Goal: Task Accomplishment & Management: Manage account settings

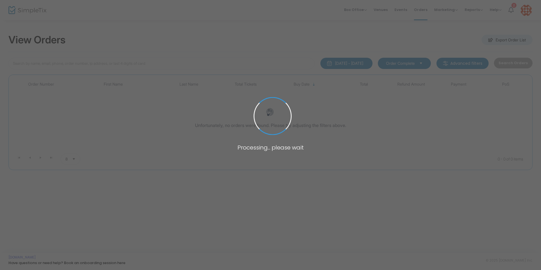
type input "[PERSON_NAME]"
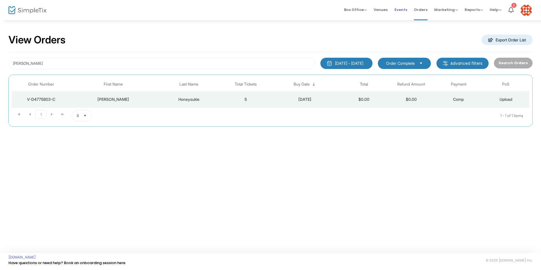
click at [399, 8] on span "Events" at bounding box center [400, 10] width 13 height 14
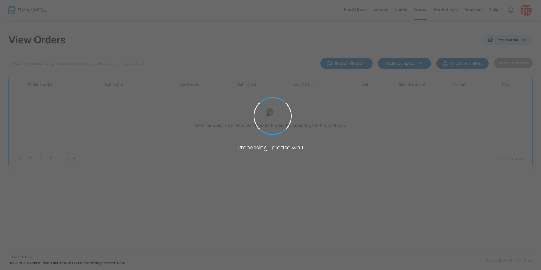
type input "[PERSON_NAME]"
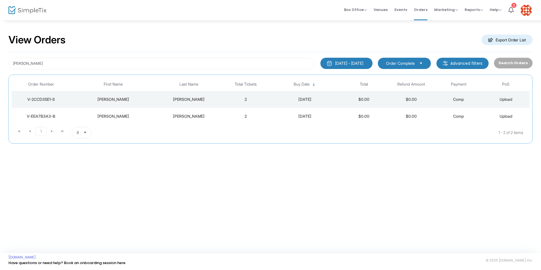
click at [48, 115] on div "V-EEA7B3A3-B" at bounding box center [41, 117] width 56 height 6
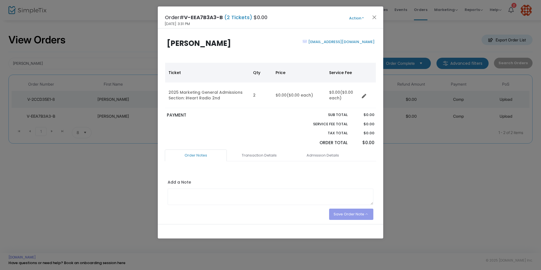
click at [363, 17] on button "Action" at bounding box center [356, 18] width 34 height 6
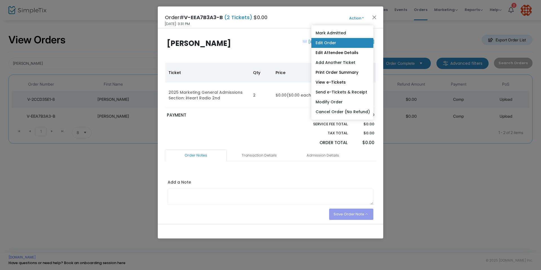
click at [329, 43] on link "Edit Order" at bounding box center [342, 43] width 62 height 10
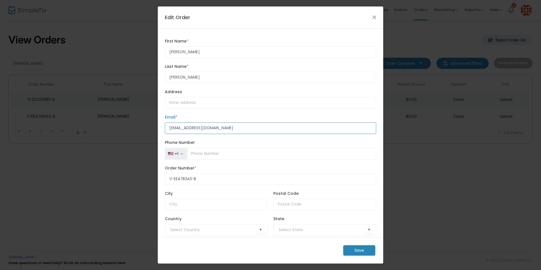
drag, startPoint x: 226, startPoint y: 129, endPoint x: 114, endPoint y: 133, distance: 112.2
click at [114, 133] on ngb-modal-window "Edit Order [PERSON_NAME] First Name * First Name is required. [PERSON_NAME] Las…" at bounding box center [270, 135] width 541 height 270
type input "[EMAIL_ADDRESS][DOMAIN_NAME]"
click at [360, 249] on m-button "Save" at bounding box center [359, 250] width 32 height 10
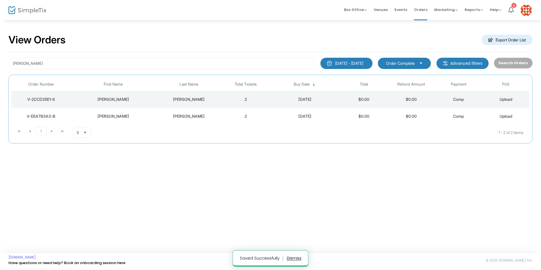
click at [46, 100] on div "V-2CCD35E1-8" at bounding box center [41, 100] width 56 height 6
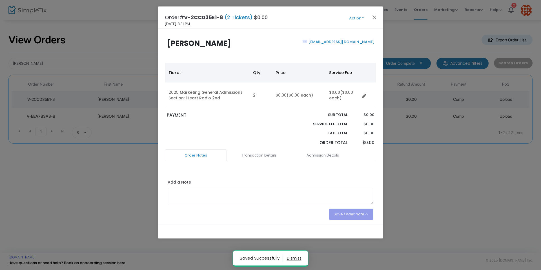
click at [362, 17] on button "Action" at bounding box center [356, 18] width 34 height 6
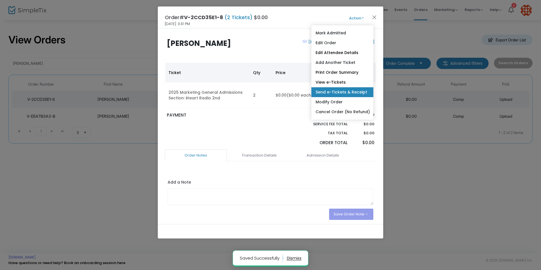
click at [357, 90] on link "Send e-Tickets & Receipt" at bounding box center [342, 92] width 62 height 10
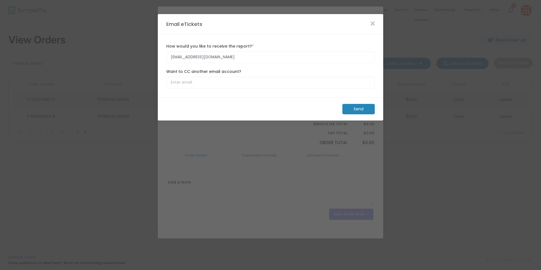
click at [362, 108] on m-button "Send" at bounding box center [358, 109] width 32 height 10
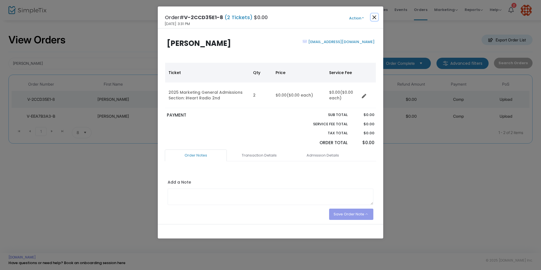
click at [374, 20] on button "Close" at bounding box center [374, 17] width 7 height 7
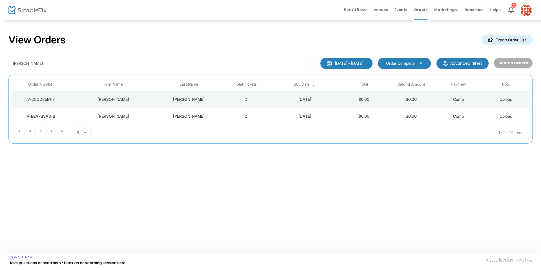
click at [50, 117] on div "V-EEA7B3A3-B" at bounding box center [41, 117] width 56 height 6
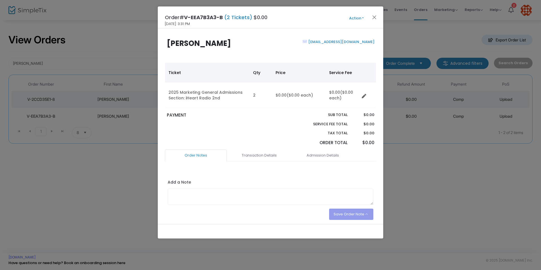
click at [363, 18] on button "Action" at bounding box center [356, 18] width 34 height 6
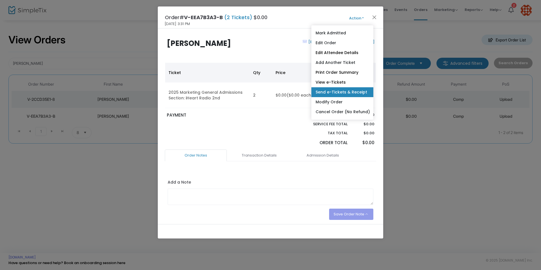
click at [343, 93] on link "Send e-Tickets & Receipt" at bounding box center [342, 92] width 62 height 10
type input "[EMAIL_ADDRESS][DOMAIN_NAME]"
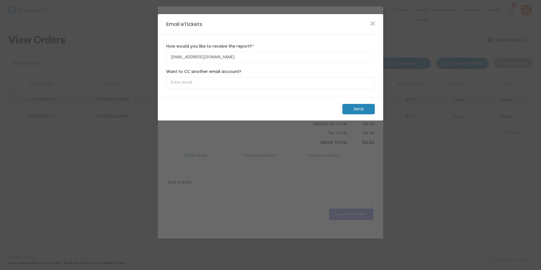
click at [355, 110] on m-button "Send" at bounding box center [358, 109] width 32 height 10
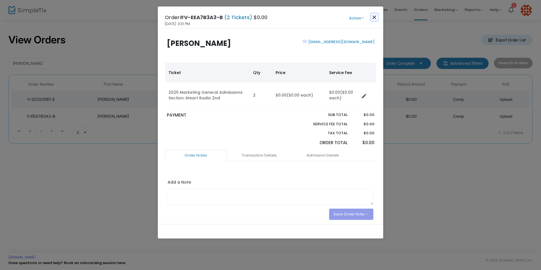
click at [373, 18] on button "Close" at bounding box center [374, 17] width 7 height 7
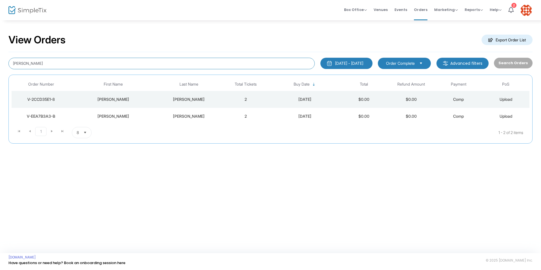
drag, startPoint x: 61, startPoint y: 67, endPoint x: 0, endPoint y: 62, distance: 61.0
click at [0, 62] on div "View Orders Export Order List Megan Koziol 8/16/2025 - 9/15/2025 Last 30 Days T…" at bounding box center [270, 92] width 541 height 144
type input "Chris Smith"
click at [43, 99] on div "V-5B2E957A-2" at bounding box center [41, 100] width 56 height 6
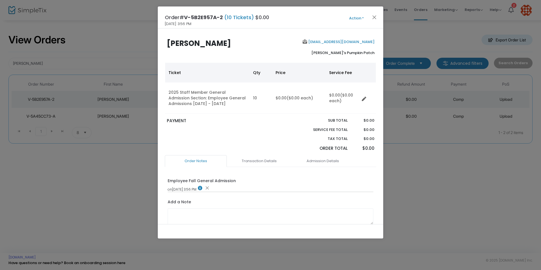
click at [361, 19] on button "Action" at bounding box center [356, 18] width 34 height 6
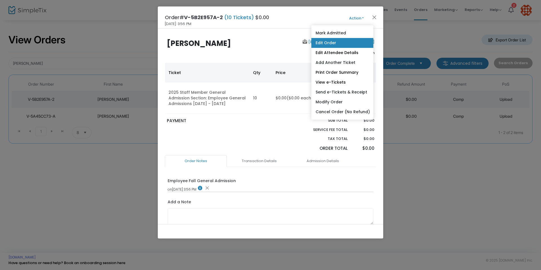
click at [321, 45] on link "Edit Order" at bounding box center [342, 43] width 62 height 10
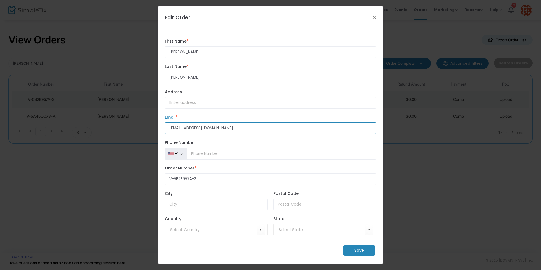
drag, startPoint x: 230, startPoint y: 128, endPoint x: 144, endPoint y: 130, distance: 85.1
click at [144, 130] on ngb-modal-window "Edit Order Chris First Name * First Name is required. Smith Last Name * Last Na…" at bounding box center [270, 135] width 541 height 270
paste input "a.m.smith8305"
type input "a.m.smith8305@gmail.com"
click at [357, 250] on m-button "Save" at bounding box center [359, 250] width 32 height 10
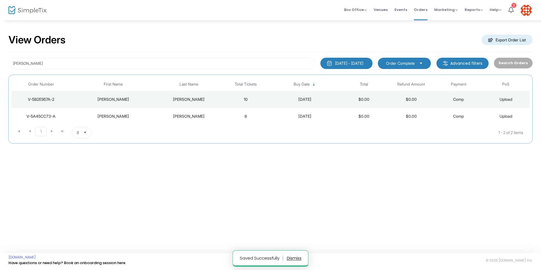
click at [48, 99] on div "V-5B2E957A-2" at bounding box center [41, 100] width 56 height 6
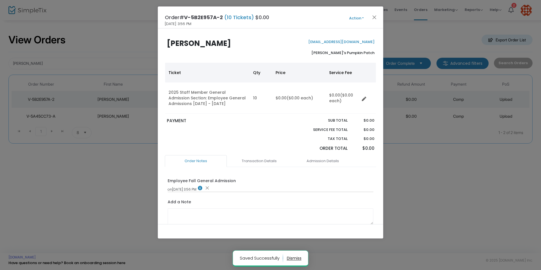
click at [362, 16] on button "Action" at bounding box center [356, 18] width 34 height 6
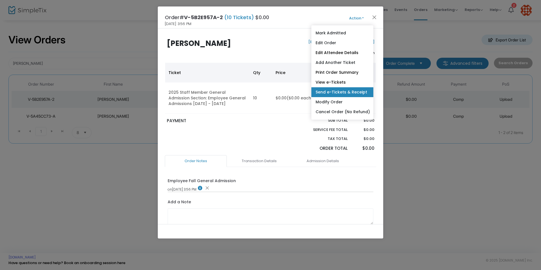
click at [341, 92] on link "Send e-Tickets & Receipt" at bounding box center [342, 92] width 62 height 10
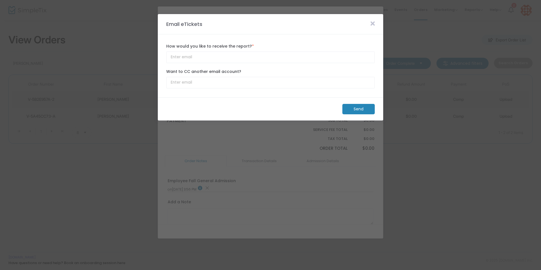
click at [364, 109] on m-button "Send" at bounding box center [358, 109] width 32 height 10
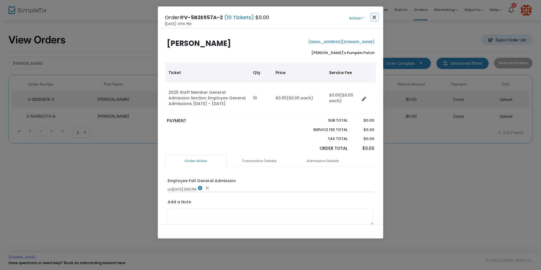
click at [375, 16] on button "Close" at bounding box center [374, 17] width 7 height 7
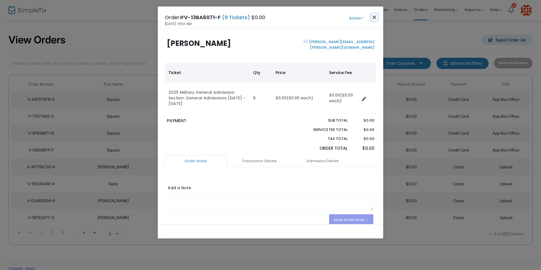
click at [375, 17] on button "Close" at bounding box center [374, 17] width 7 height 7
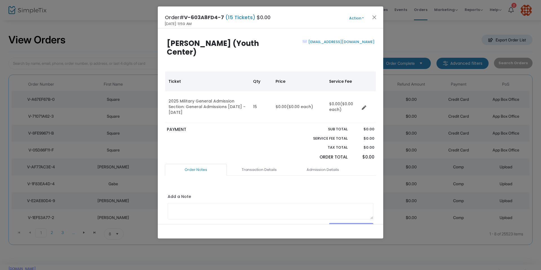
click at [378, 19] on span "Action Mark Admitted Edit Order Edit Attendee Details Add Another Ticket Print …" at bounding box center [367, 17] width 32 height 6
click at [375, 16] on button "Close" at bounding box center [374, 17] width 7 height 7
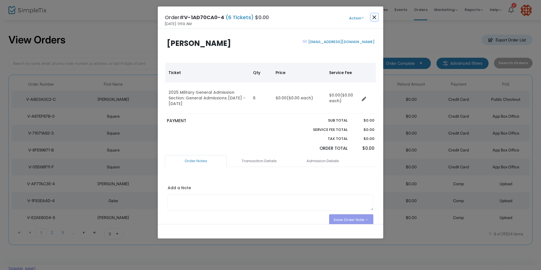
click at [375, 17] on button "Close" at bounding box center [374, 17] width 7 height 7
